Goal: Find specific page/section: Find specific page/section

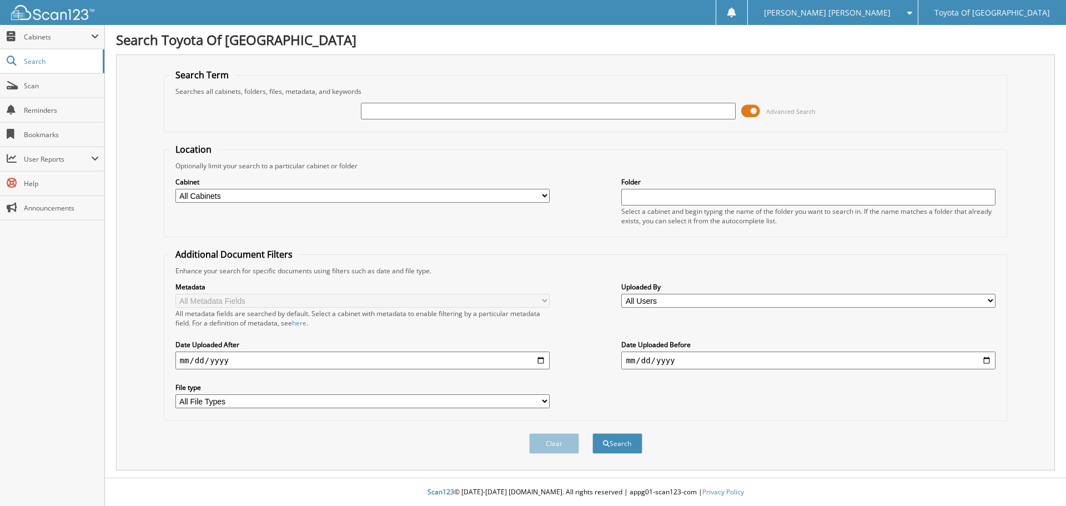
click at [544, 195] on select "All Cabinets ACCOUNTS PAYABLE ACCOUNTS RECEIVABLE BANKS RECS cancellations CAR …" at bounding box center [362, 196] width 374 height 14
select select "1628"
click at [175, 189] on select "All Cabinets ACCOUNTS PAYABLE ACCOUNTS RECEIVABLE BANKS RECS cancellations CAR …" at bounding box center [362, 196] width 374 height 14
click at [386, 112] on input "text" at bounding box center [548, 111] width 374 height 17
type input "218421"
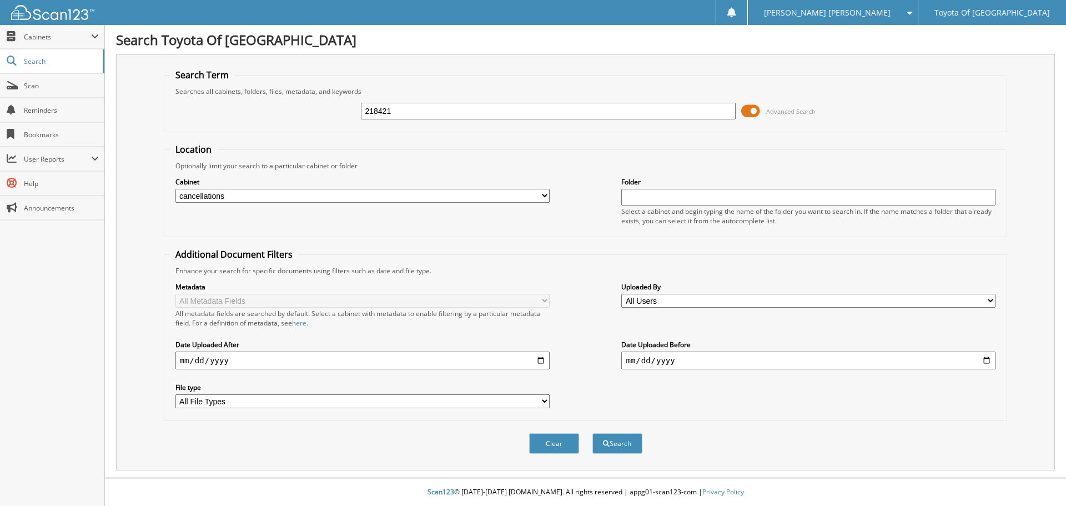
click at [592, 433] on button "Search" at bounding box center [617, 443] width 50 height 21
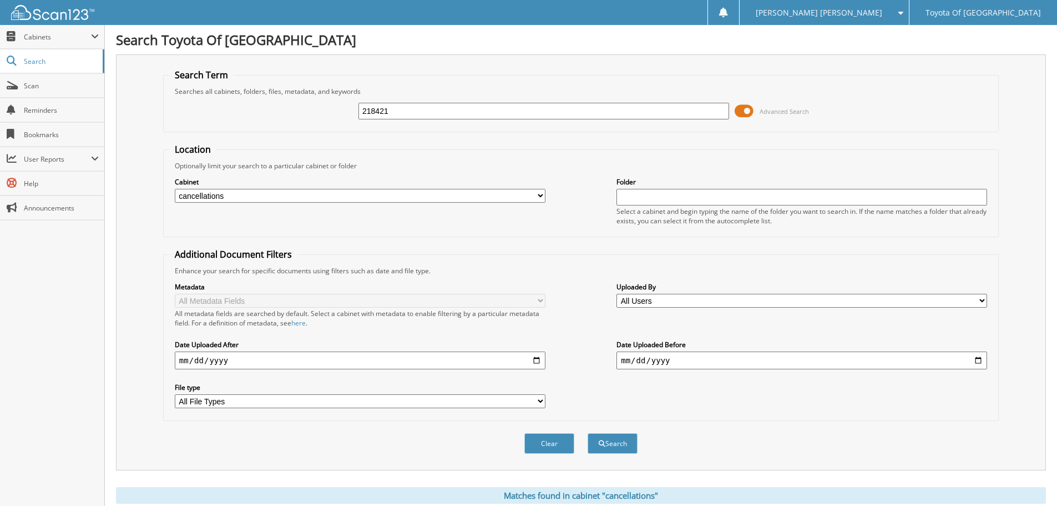
click at [542, 192] on select "All Cabinets ACCOUNTS PAYABLE ACCOUNTS RECEIVABLE BANKS RECS cancellations CAR …" at bounding box center [360, 196] width 371 height 14
select select "1627"
click at [175, 189] on select "All Cabinets ACCOUNTS PAYABLE ACCOUNTS RECEIVABLE BANKS RECS cancellations CAR …" at bounding box center [360, 196] width 371 height 14
click at [616, 447] on button "Search" at bounding box center [613, 443] width 50 height 21
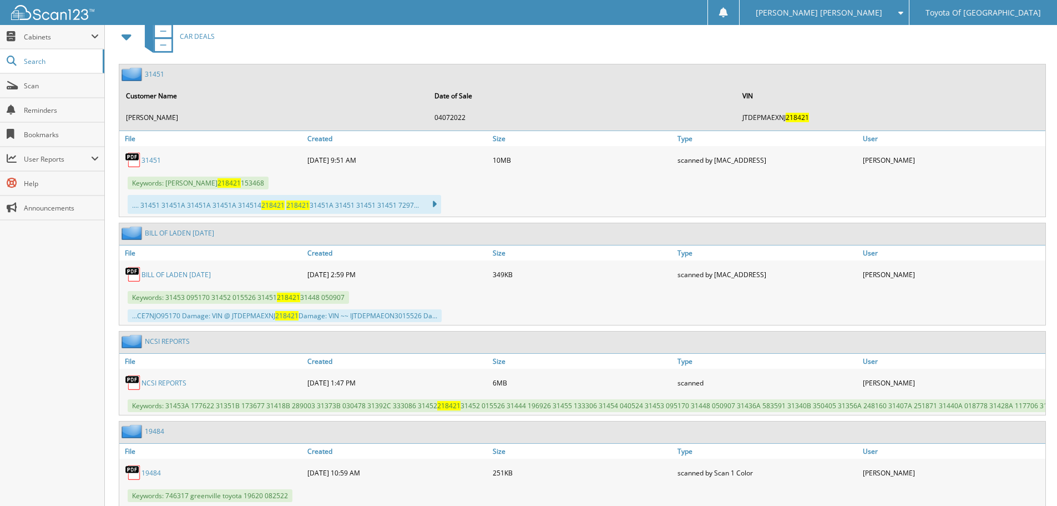
scroll to position [555, 0]
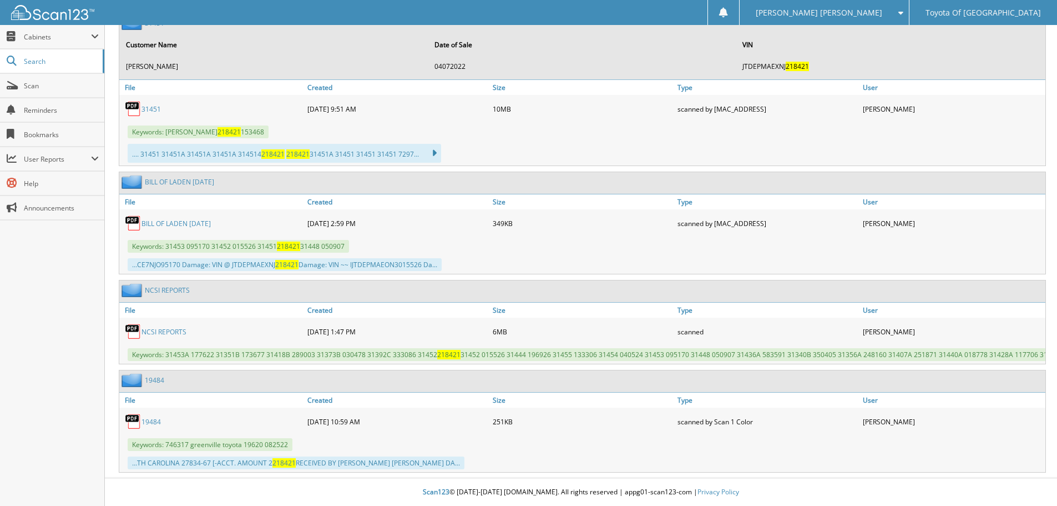
click at [153, 106] on link "31451" at bounding box center [151, 108] width 19 height 9
